Goal: Information Seeking & Learning: Learn about a topic

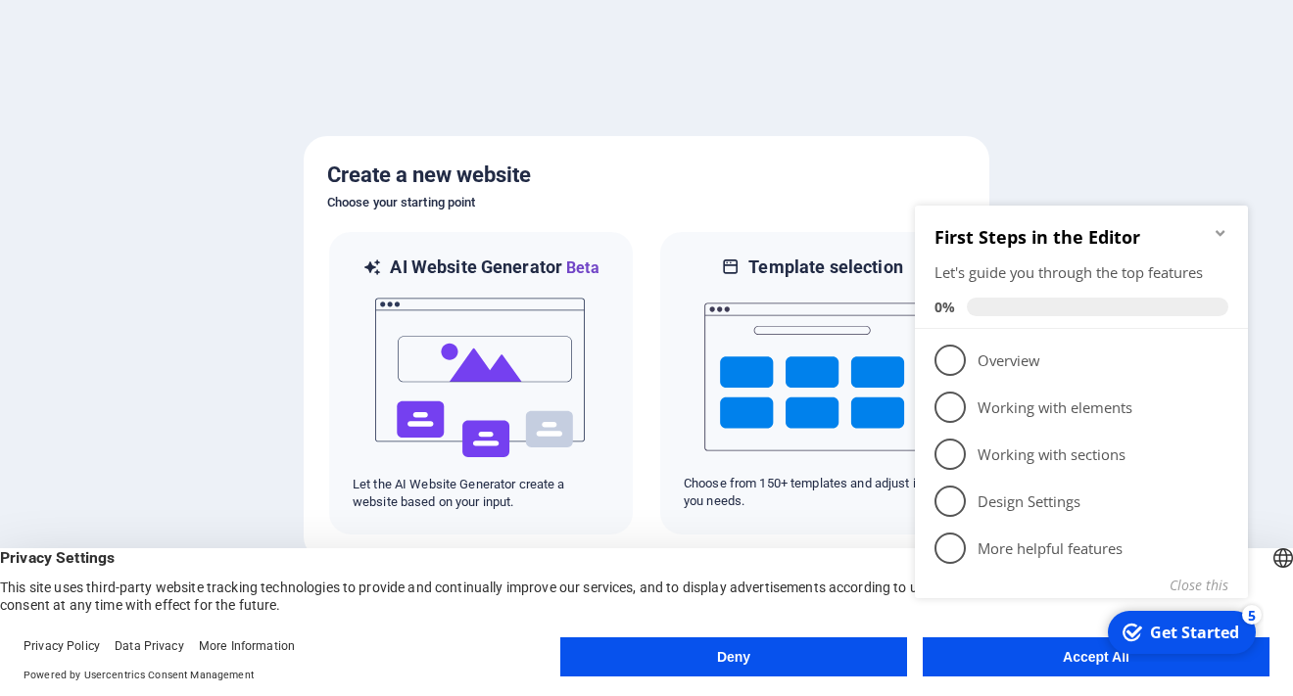
click at [985, 671] on button "Accept All" at bounding box center [1096, 657] width 347 height 39
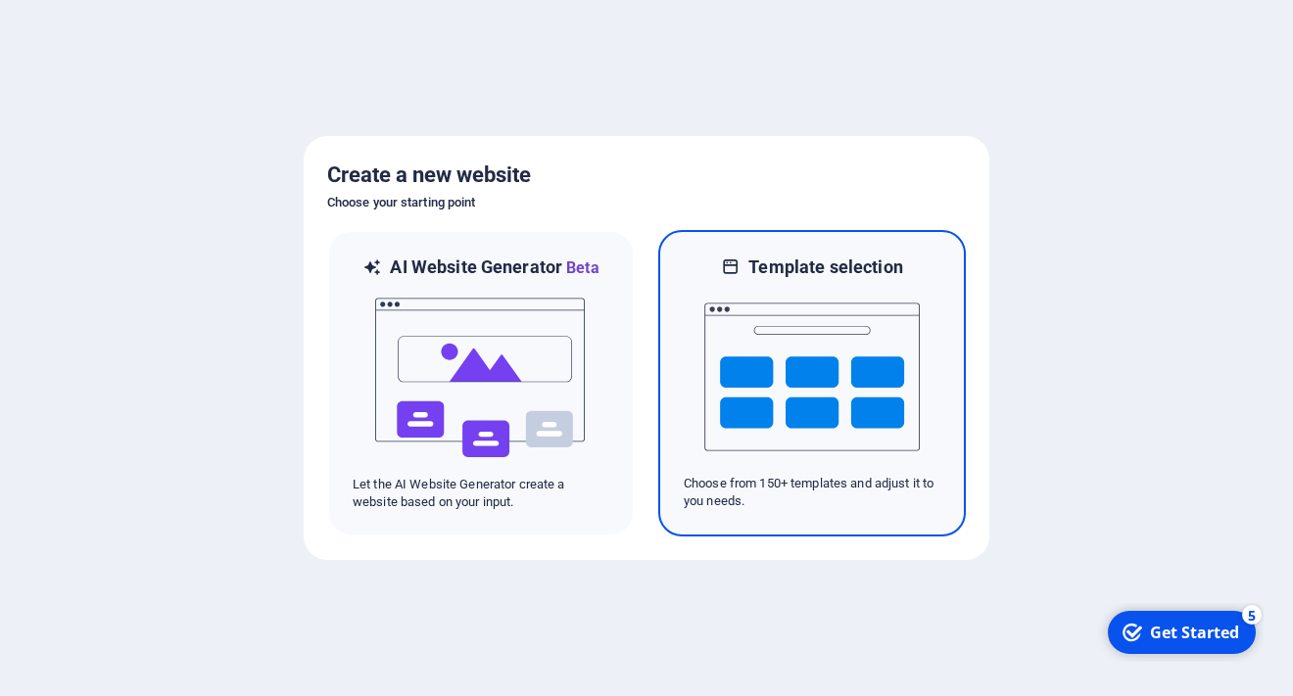
click at [894, 395] on img at bounding box center [811, 377] width 215 height 196
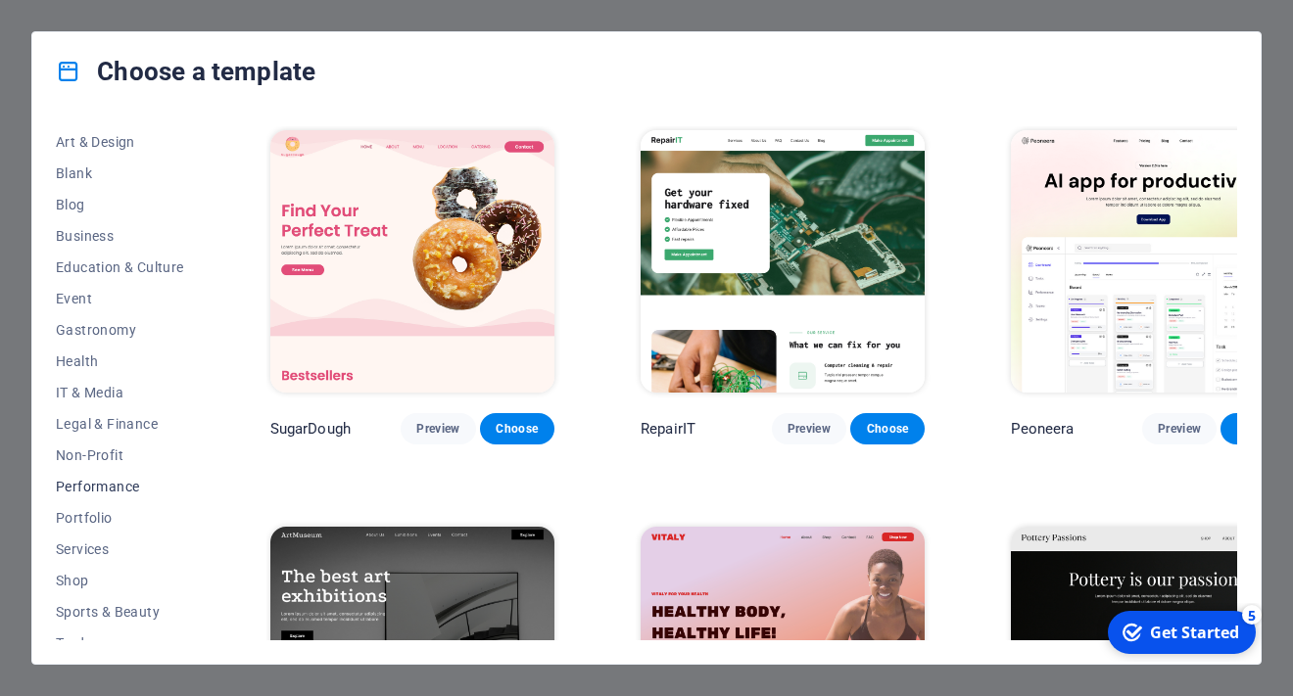
scroll to position [196, 0]
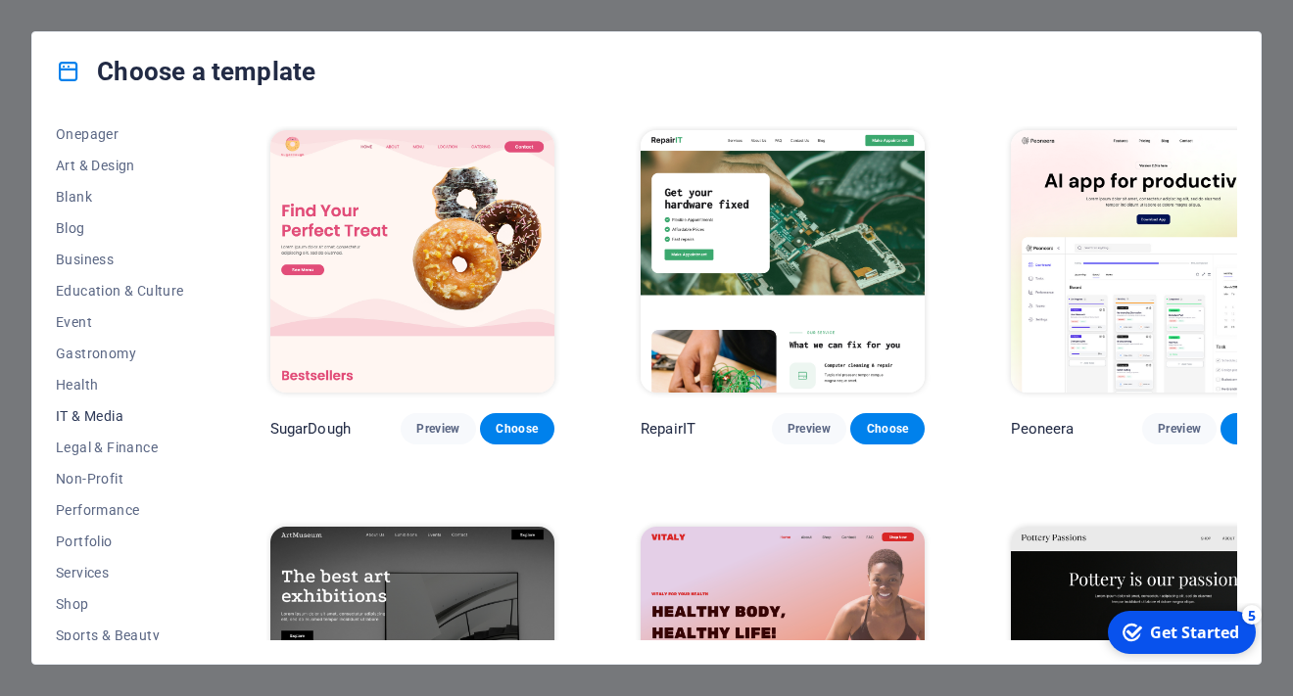
click at [123, 416] on span "IT & Media" at bounding box center [120, 416] width 128 height 16
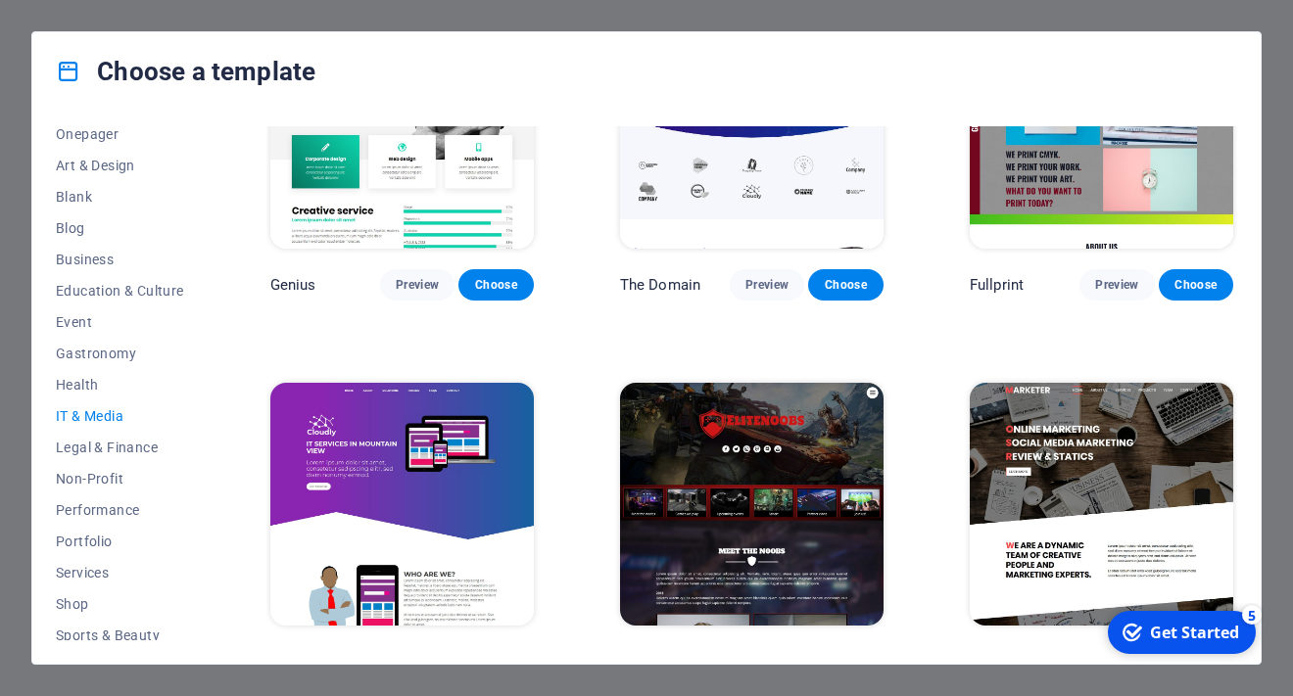
scroll to position [882, 0]
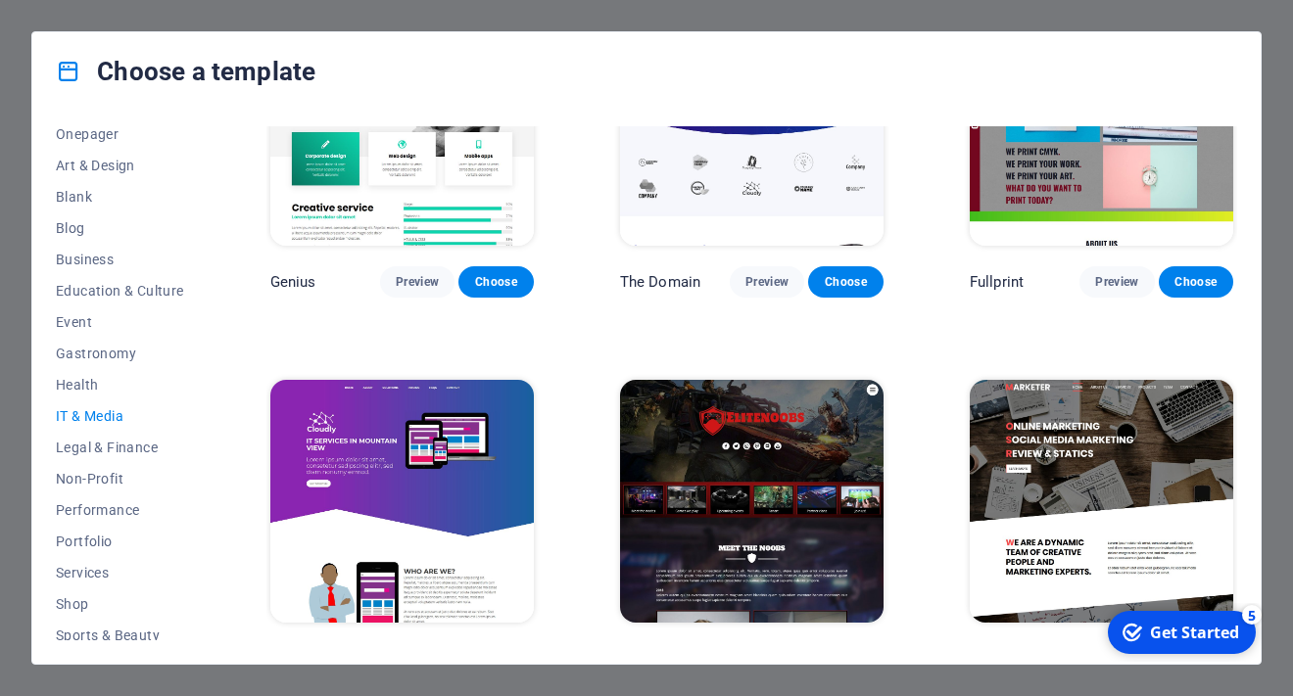
click at [355, 237] on img at bounding box center [401, 124] width 263 height 243
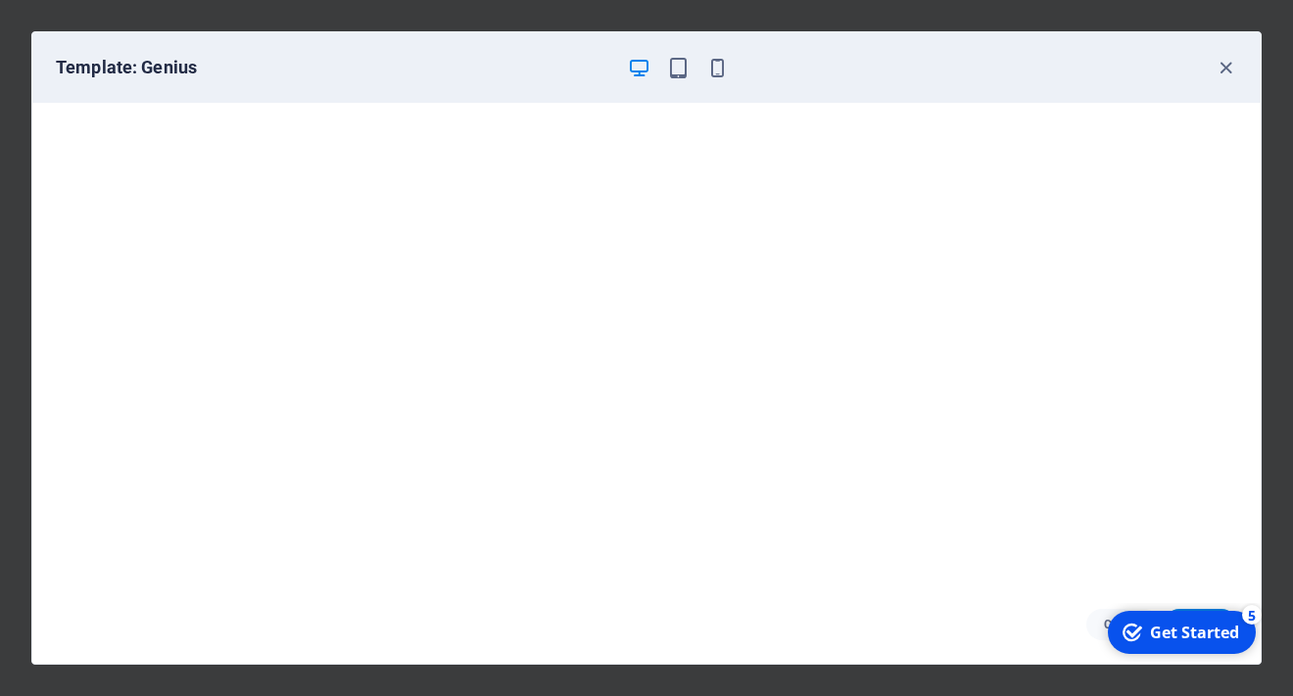
click at [1237, 75] on div "Template: Genius" at bounding box center [646, 67] width 1228 height 71
click at [1225, 71] on icon "button" at bounding box center [1226, 68] width 23 height 23
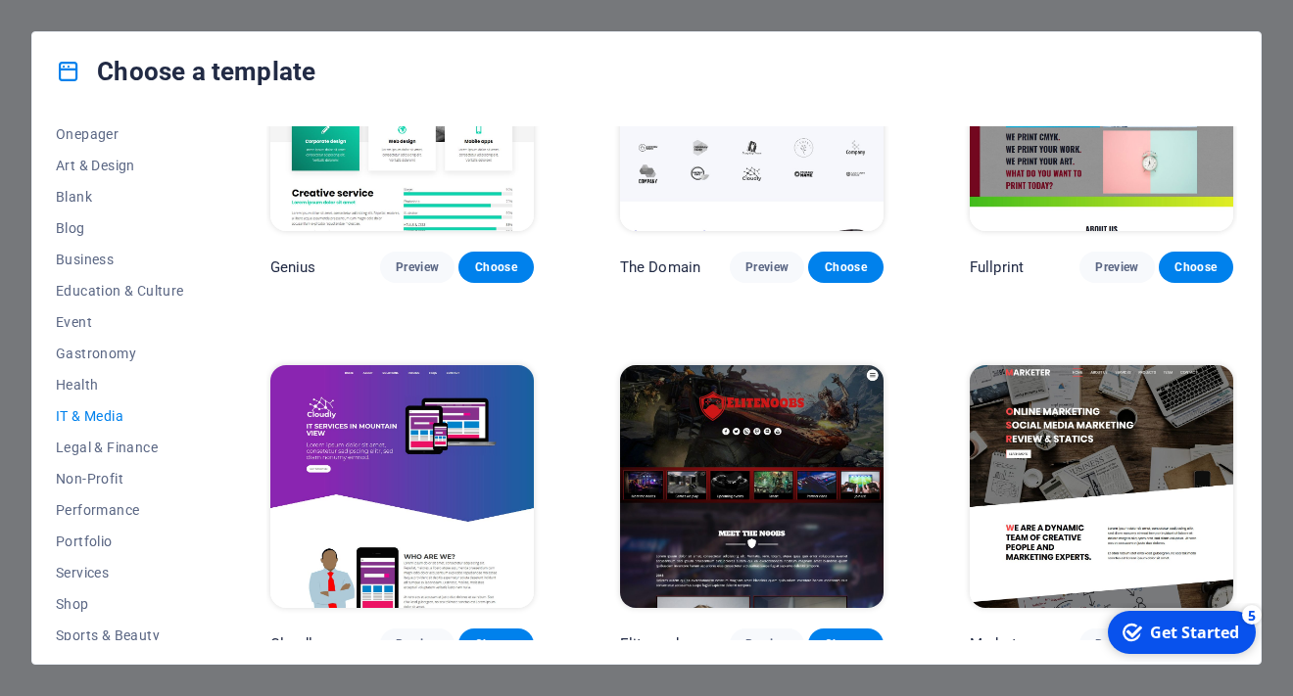
scroll to position [904, 0]
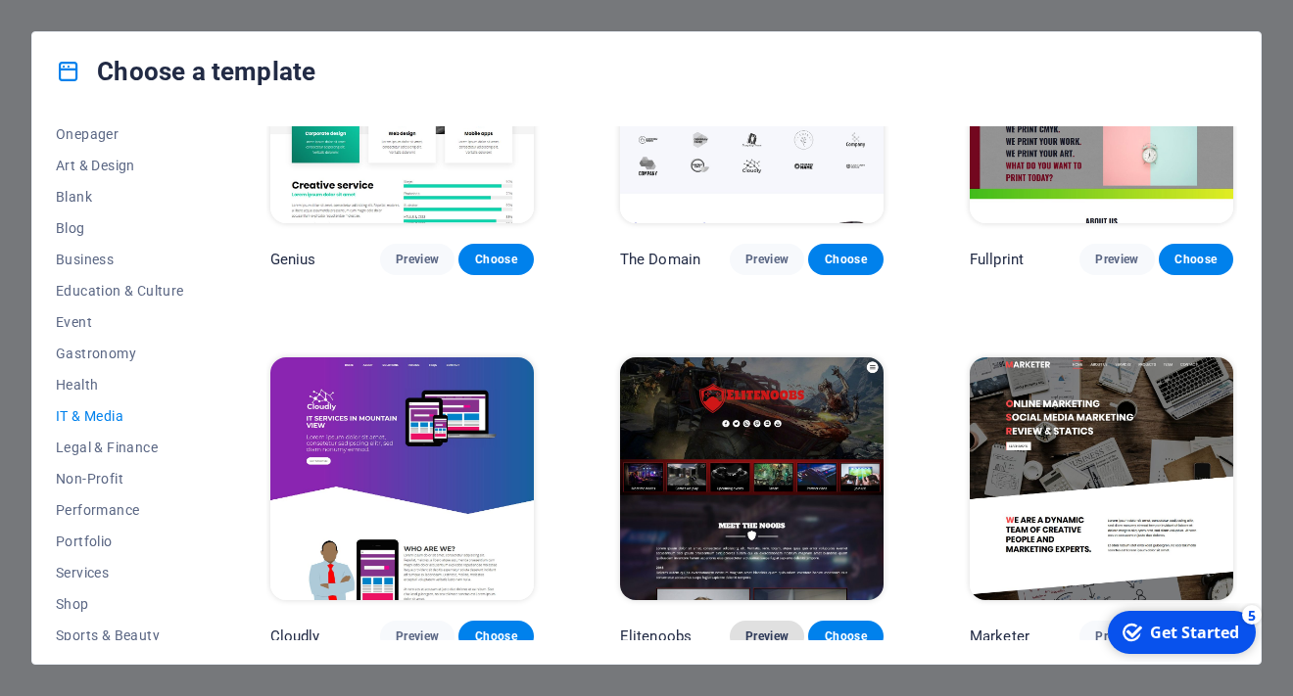
click at [769, 631] on span "Preview" at bounding box center [766, 637] width 43 height 16
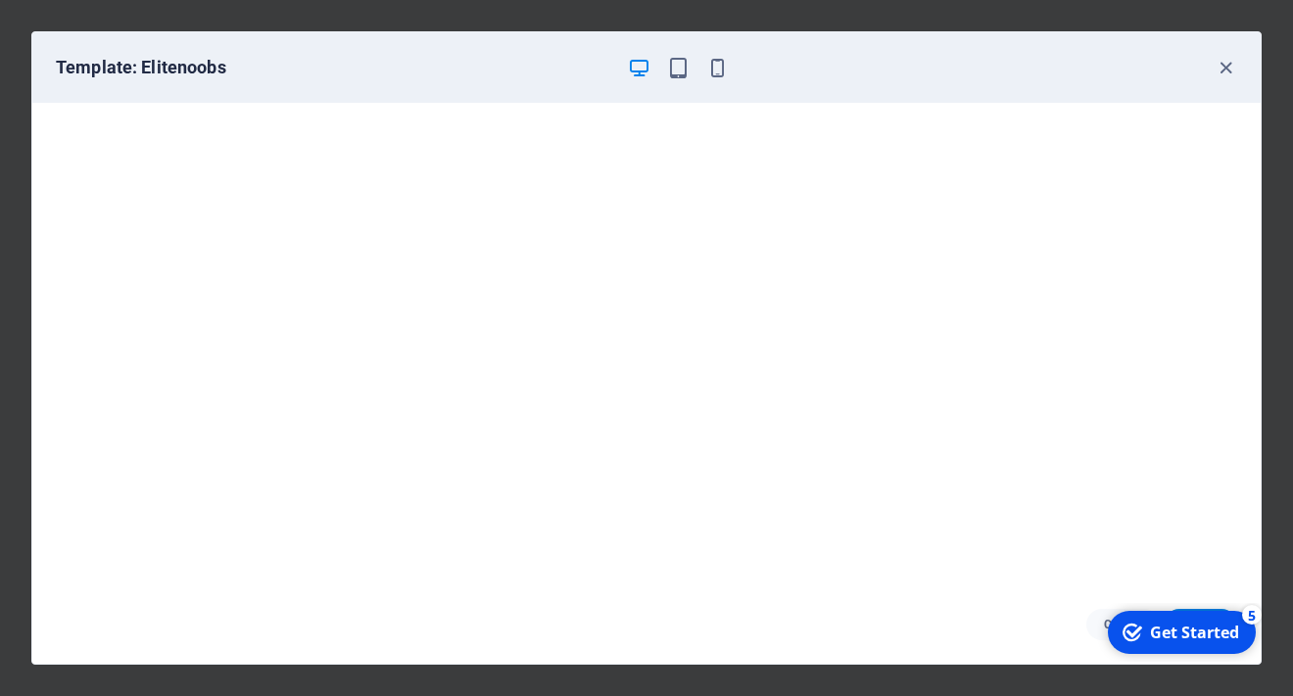
scroll to position [4, 0]
click at [1222, 60] on icon "button" at bounding box center [1226, 68] width 23 height 23
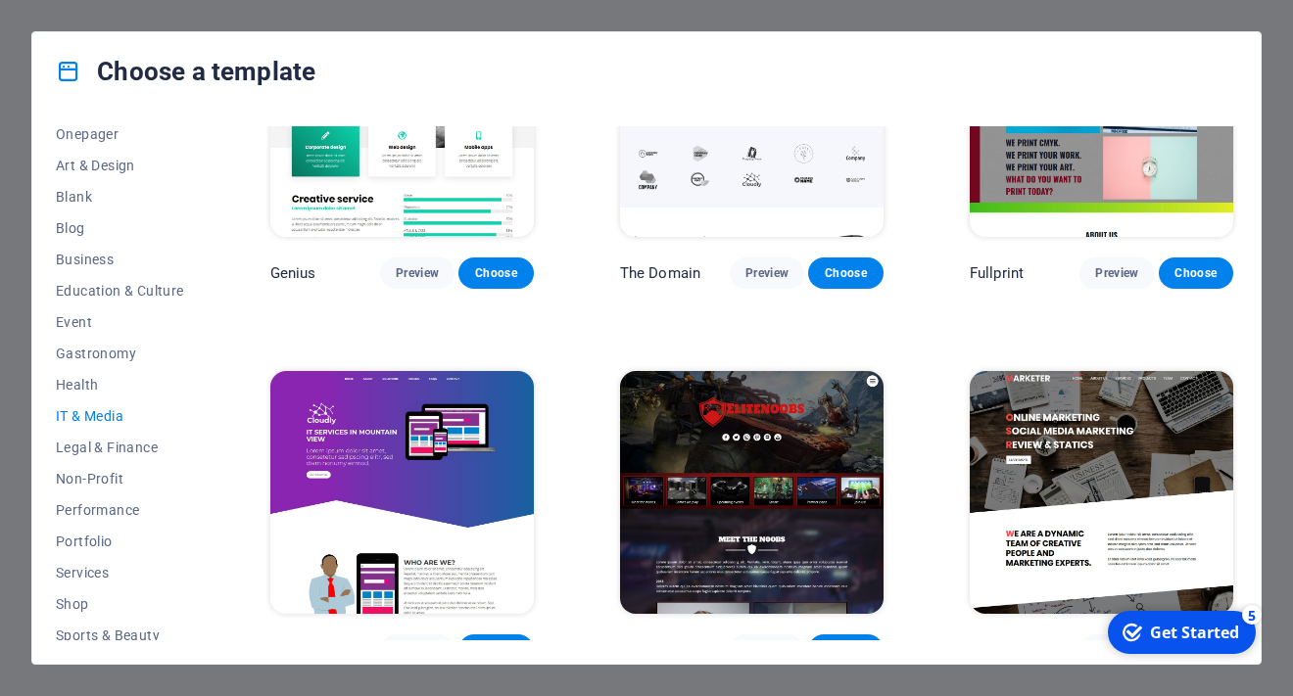
scroll to position [904, 0]
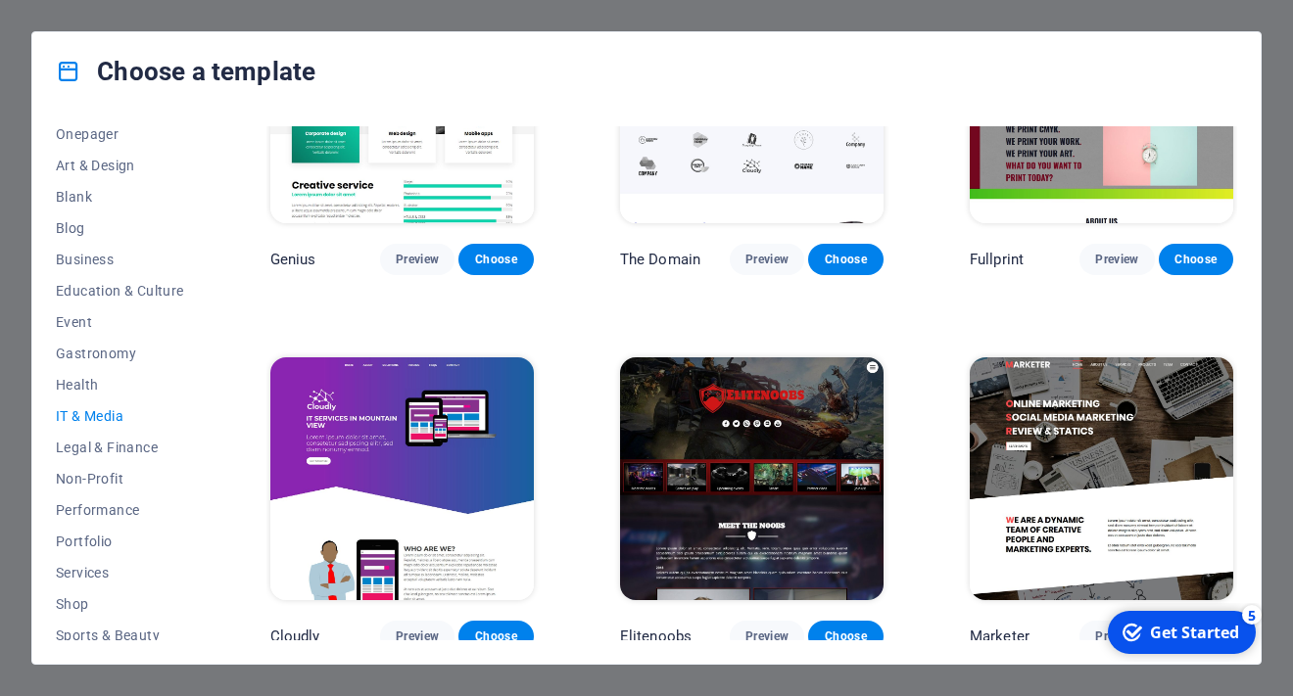
click at [1052, 412] on img at bounding box center [1101, 478] width 263 height 243
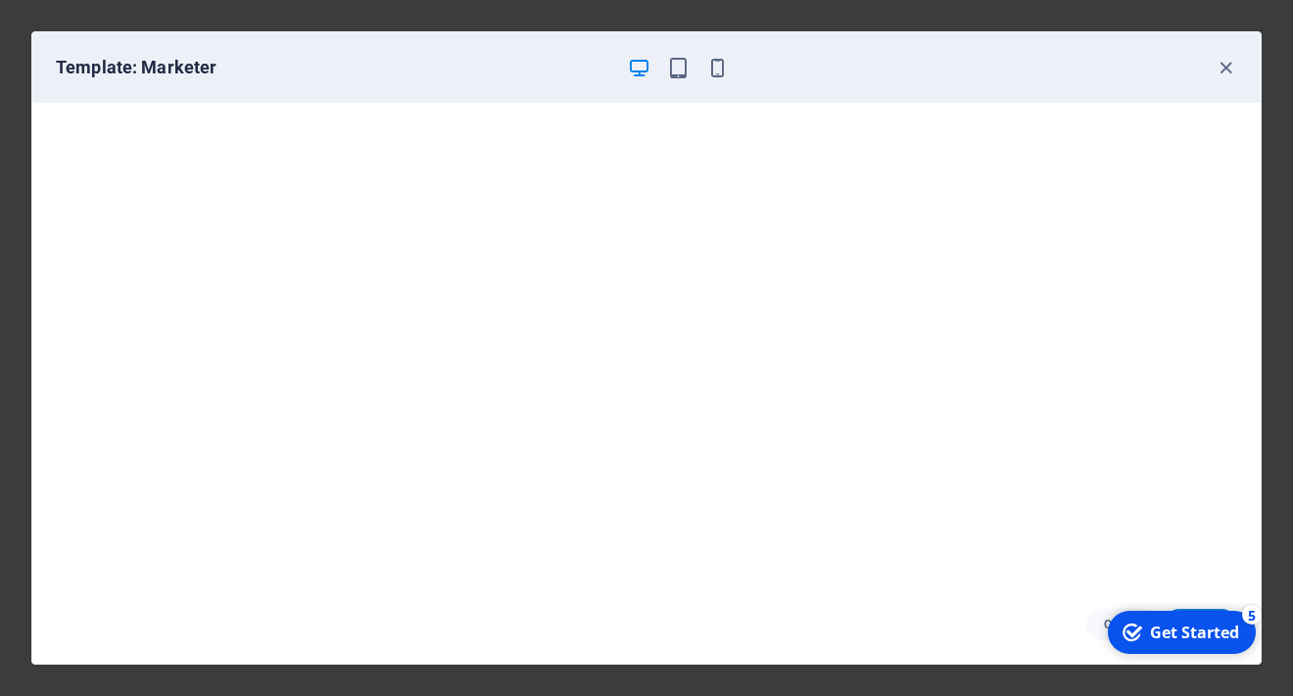
scroll to position [4, 0]
click at [1233, 63] on icon "button" at bounding box center [1226, 68] width 23 height 23
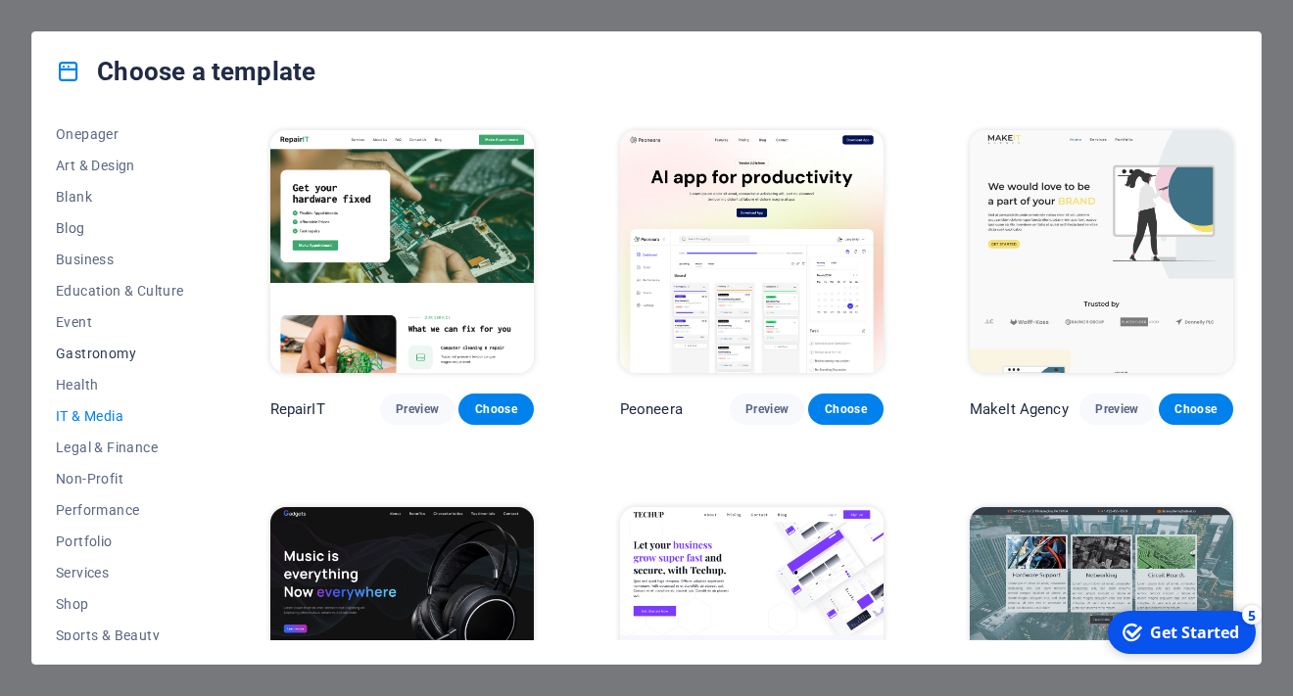
scroll to position [98, 0]
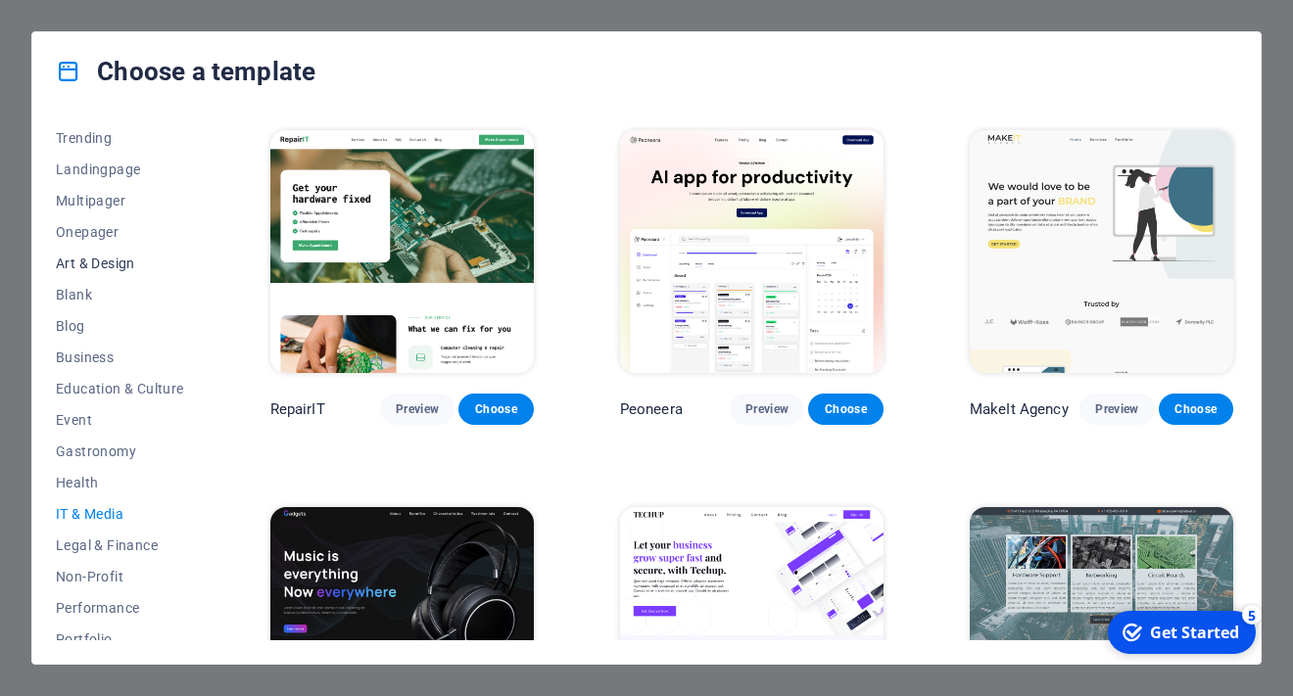
click at [123, 269] on span "Art & Design" at bounding box center [120, 264] width 128 height 16
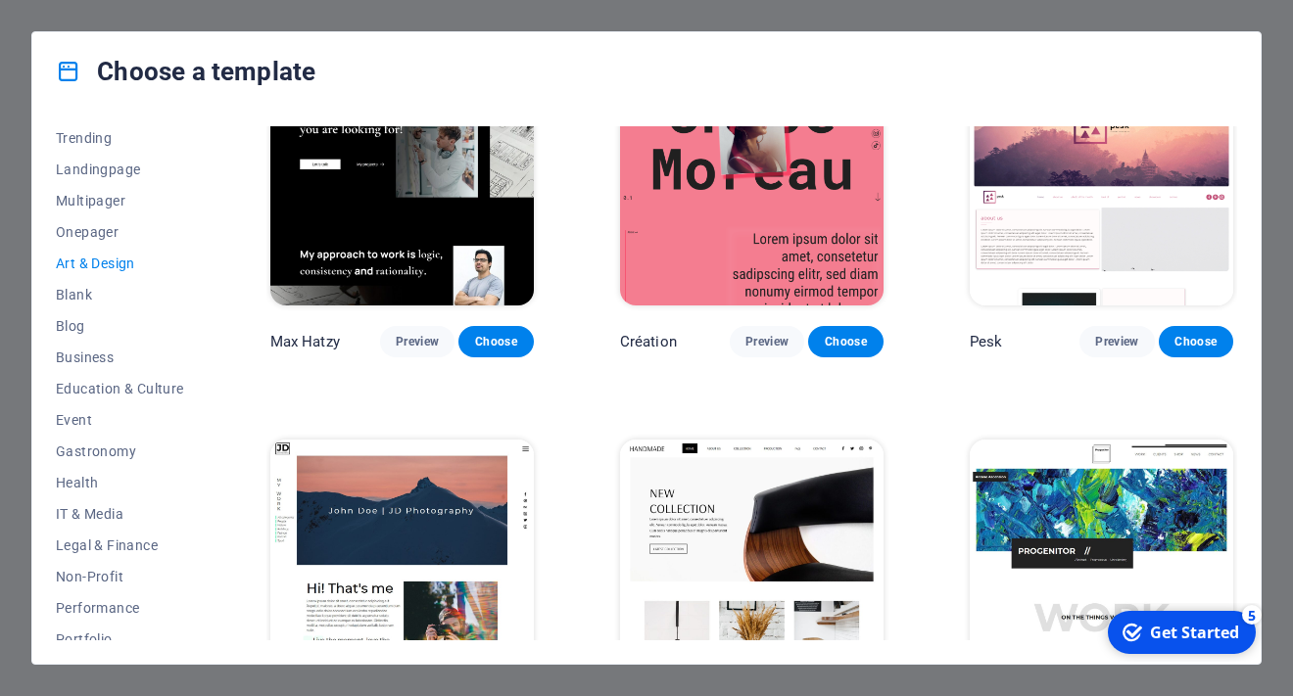
scroll to position [0, 0]
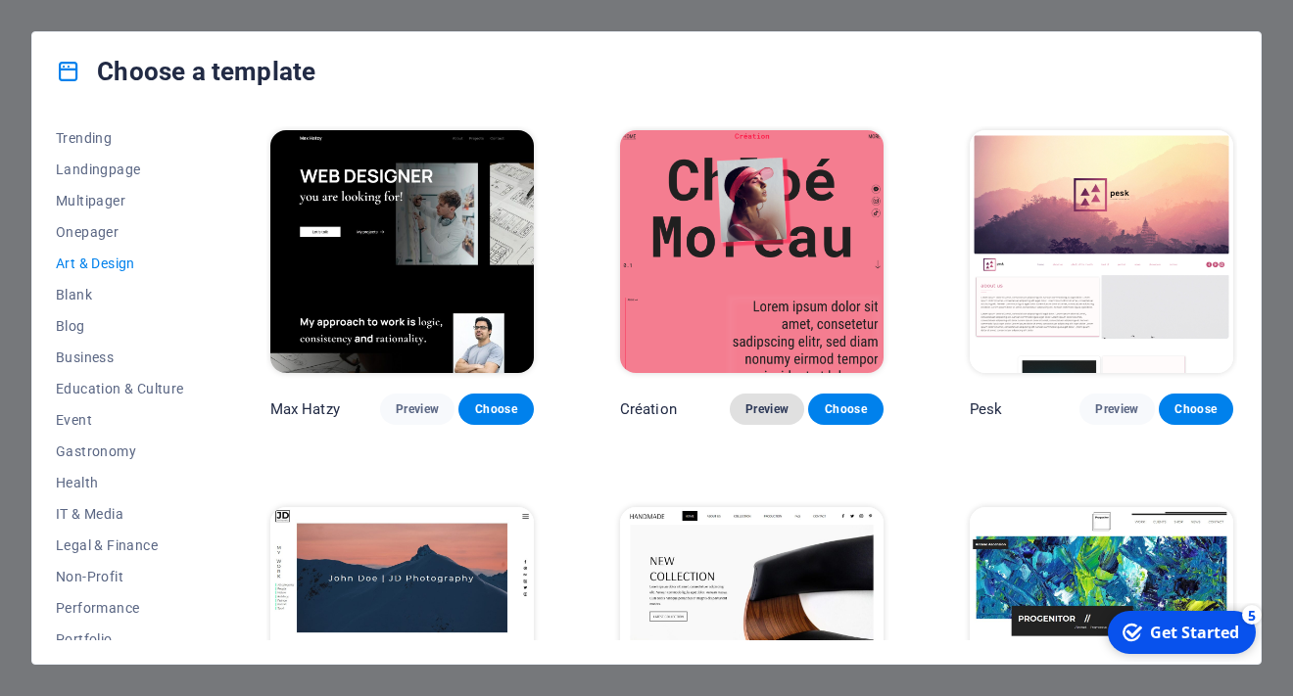
click at [746, 402] on span "Preview" at bounding box center [766, 410] width 43 height 16
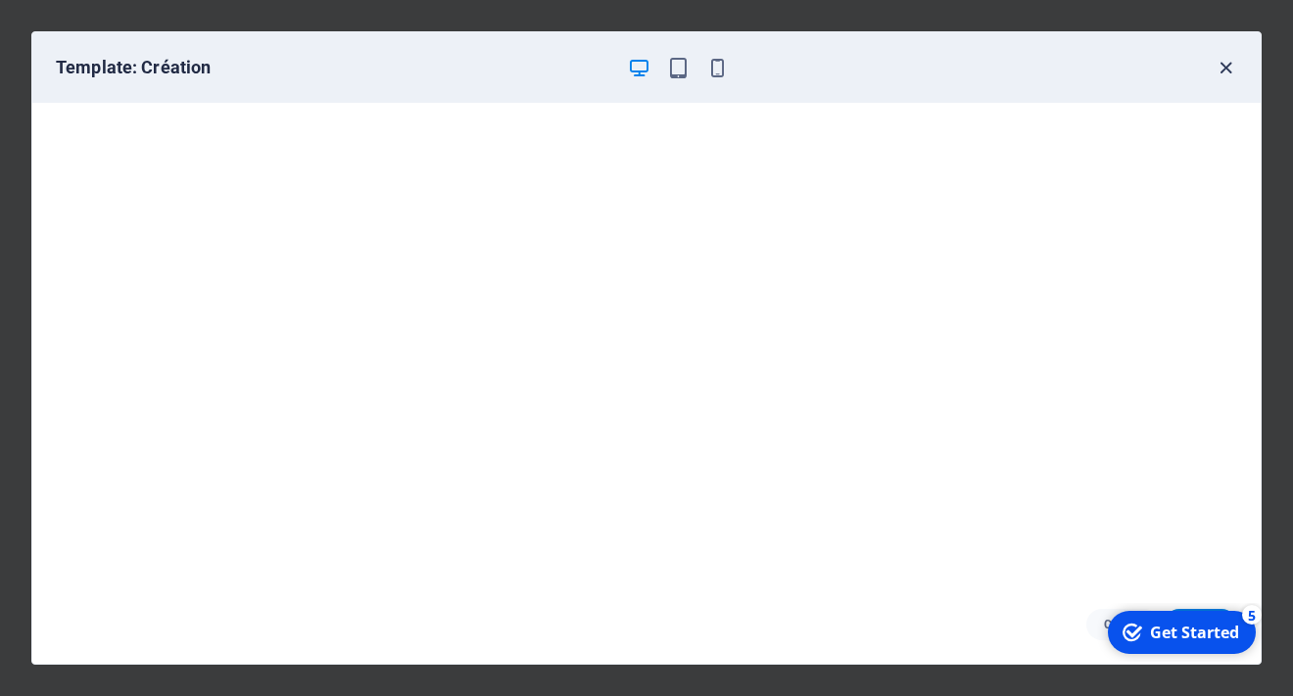
click at [1218, 69] on icon "button" at bounding box center [1226, 68] width 23 height 23
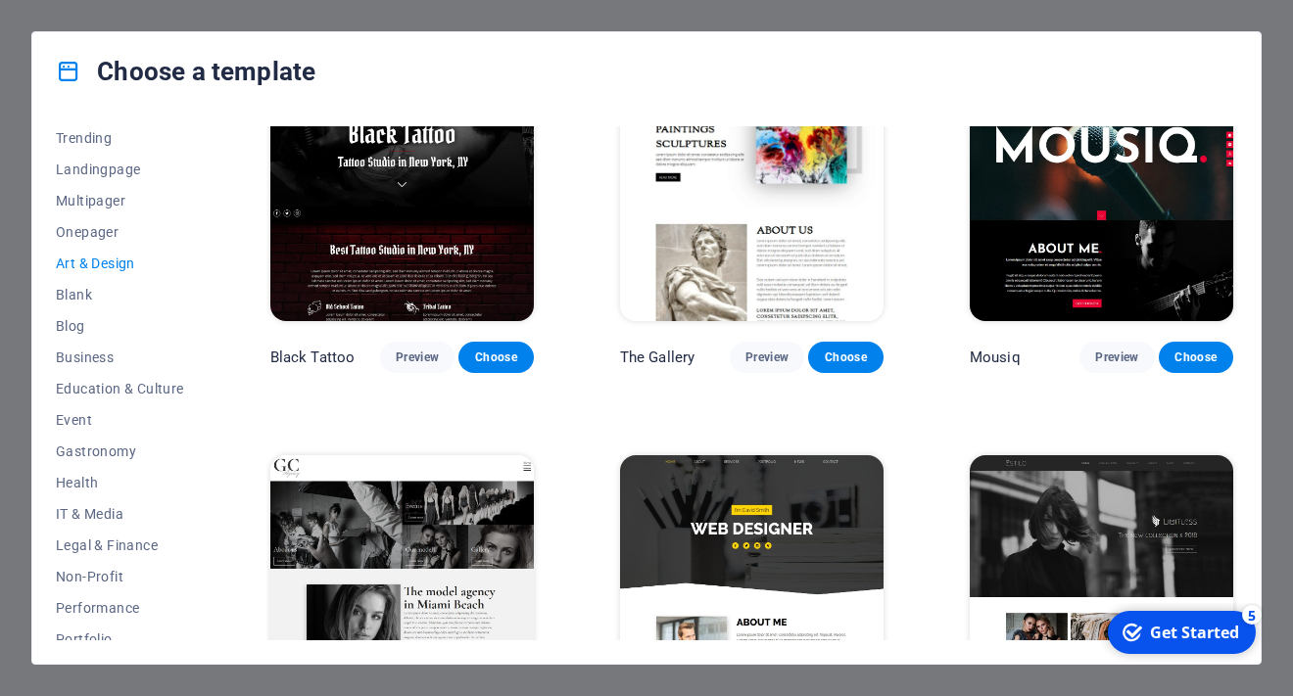
scroll to position [882, 0]
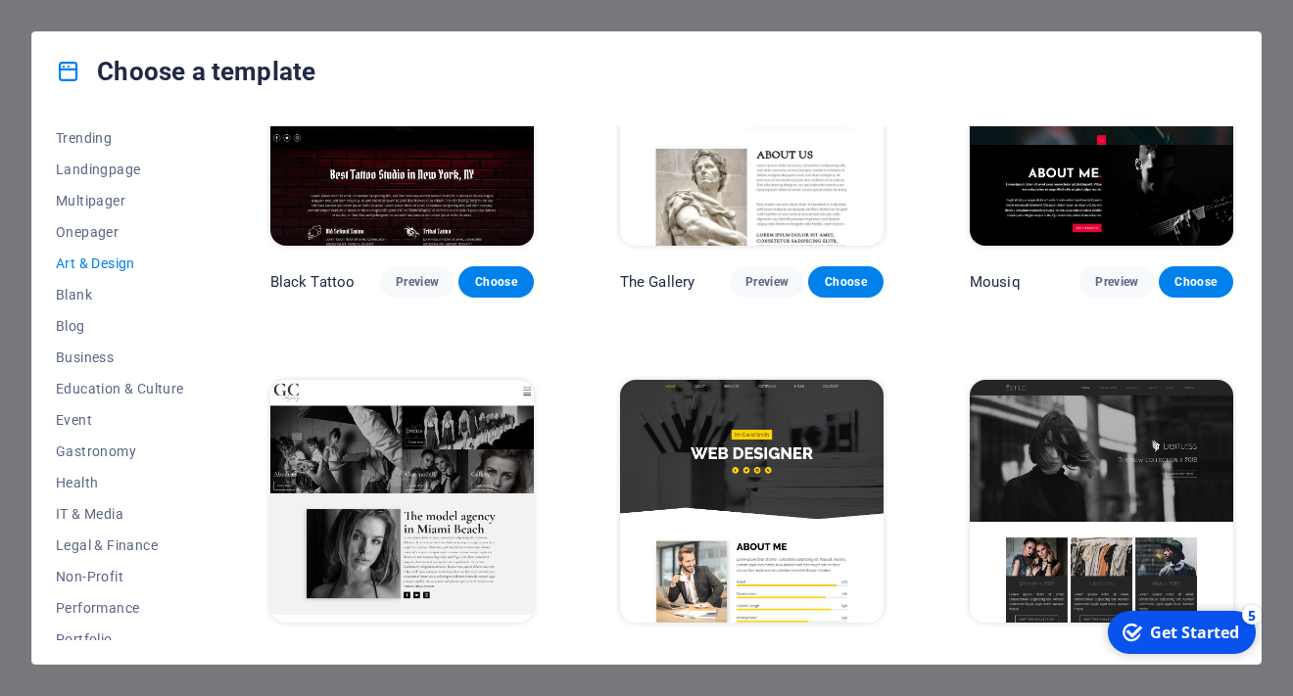
click at [754, 450] on img at bounding box center [751, 501] width 263 height 243
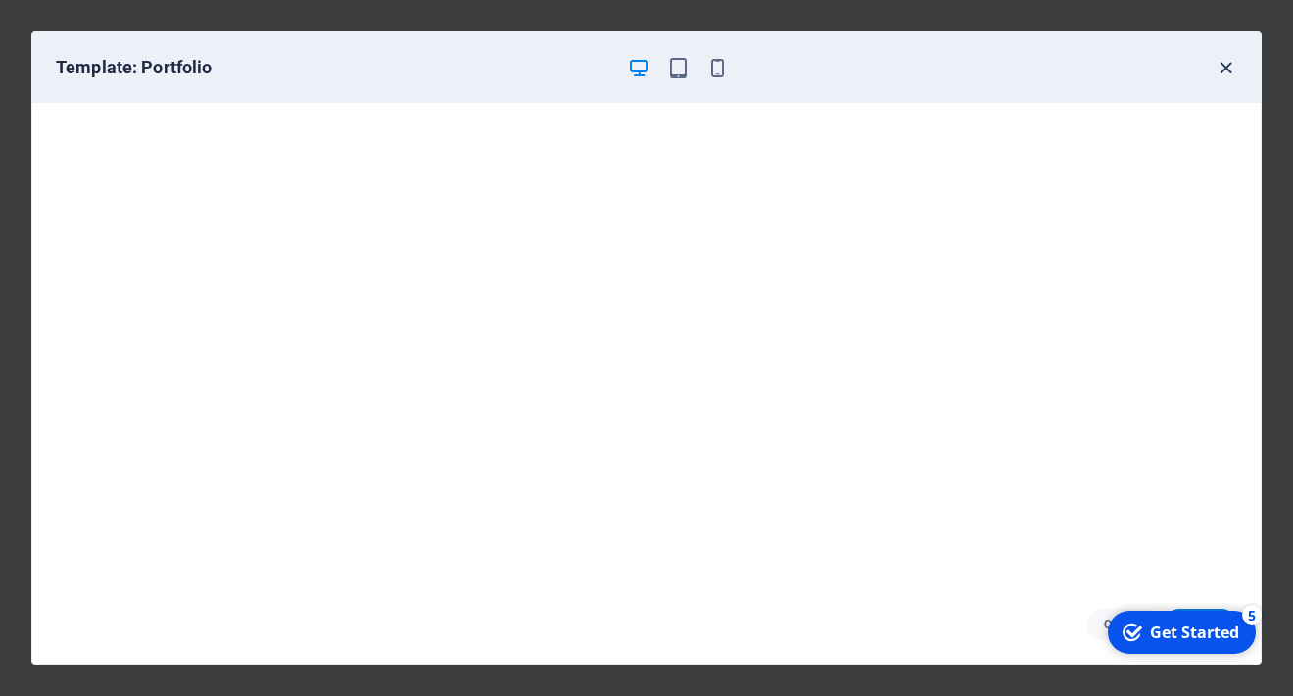
click at [1220, 64] on icon "button" at bounding box center [1226, 68] width 23 height 23
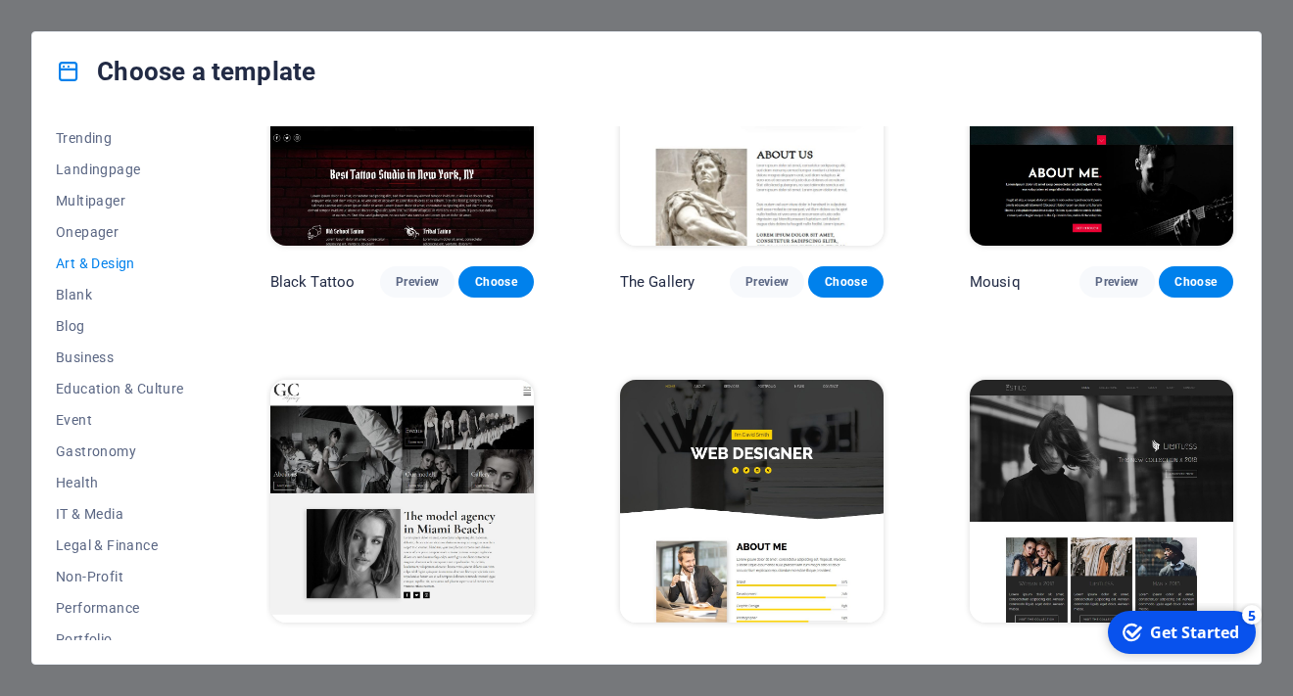
click at [1094, 6] on div "Choose a template All Templates My Templates New Trending Landingpage Multipage…" at bounding box center [646, 348] width 1293 height 696
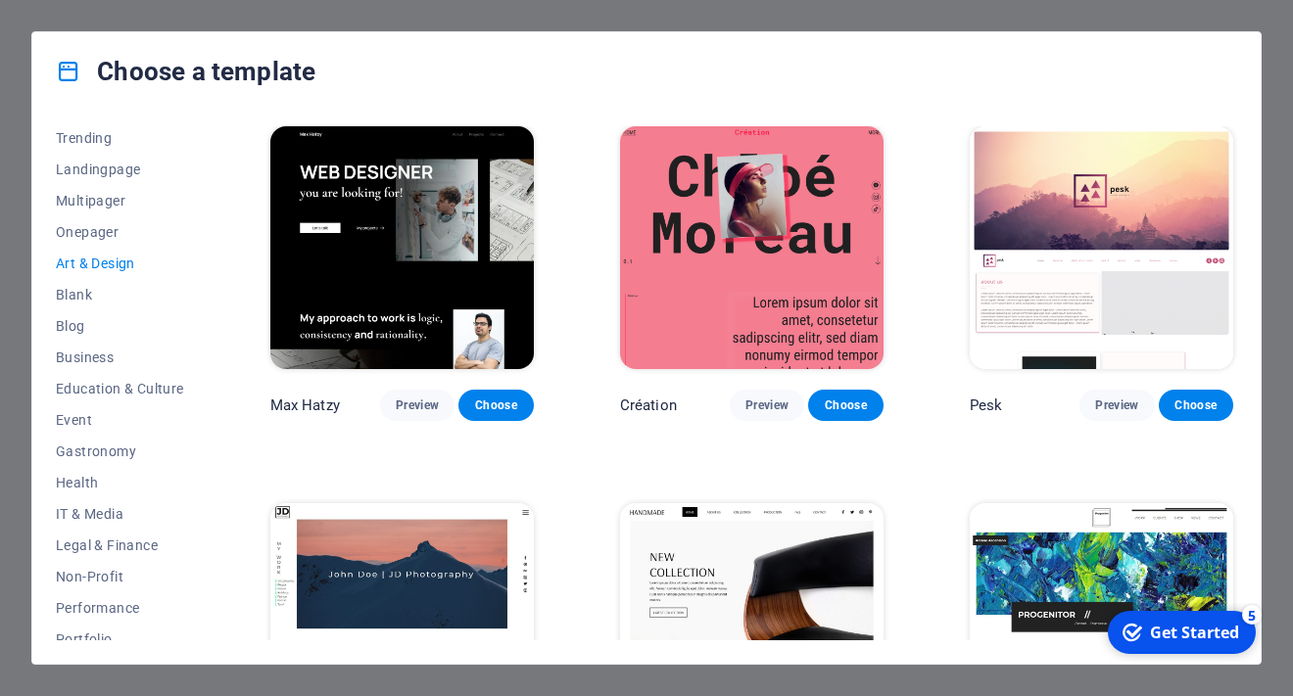
scroll to position [0, 0]
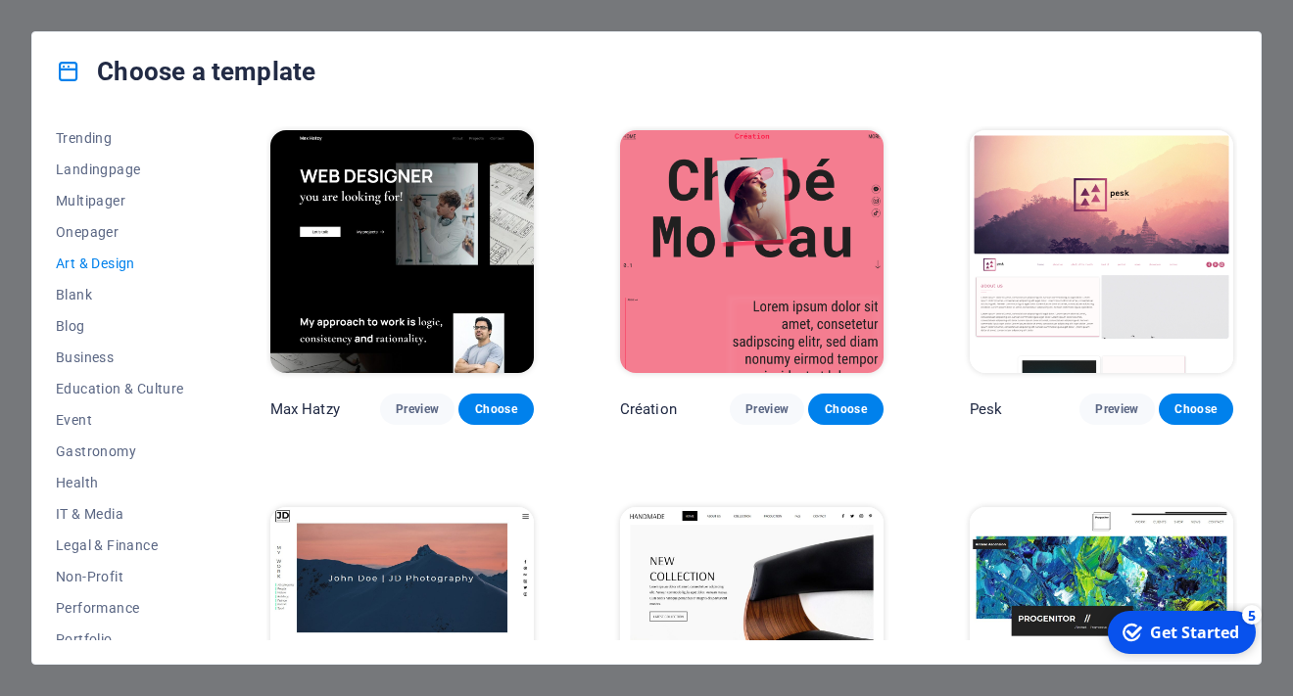
click at [270, 24] on div "Choose a template All Templates My Templates New Trending Landingpage Multipage…" at bounding box center [646, 348] width 1293 height 696
